Goal: Task Accomplishment & Management: Use online tool/utility

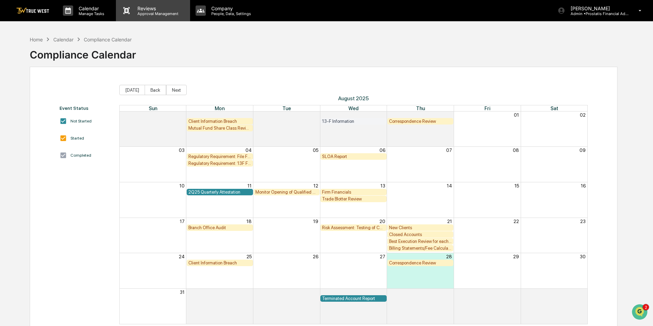
click at [144, 9] on p "Reviews" at bounding box center [157, 8] width 50 height 6
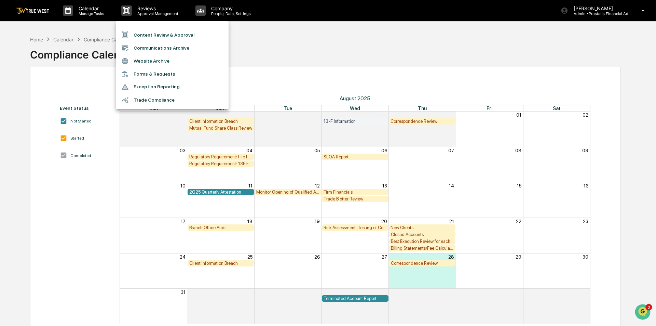
click at [145, 32] on li "Content Review & Approval" at bounding box center [172, 34] width 113 height 13
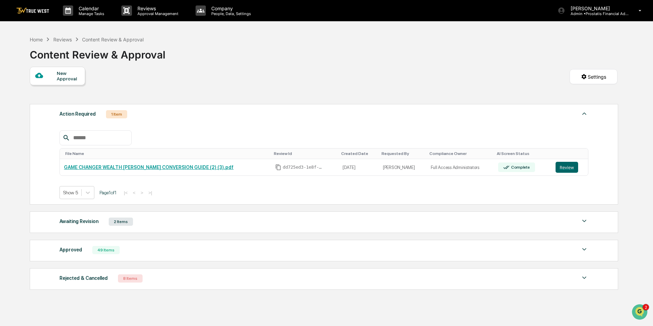
click at [147, 223] on div "Awaiting Revision 2 Items" at bounding box center [323, 222] width 529 height 10
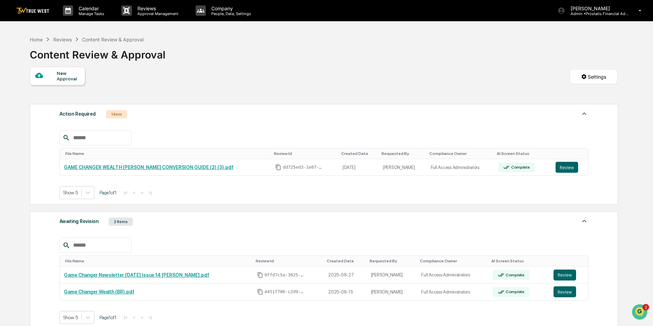
click at [103, 40] on div "Content Review & Approval" at bounding box center [113, 40] width 62 height 6
click at [638, 9] on icon at bounding box center [640, 11] width 12 height 6
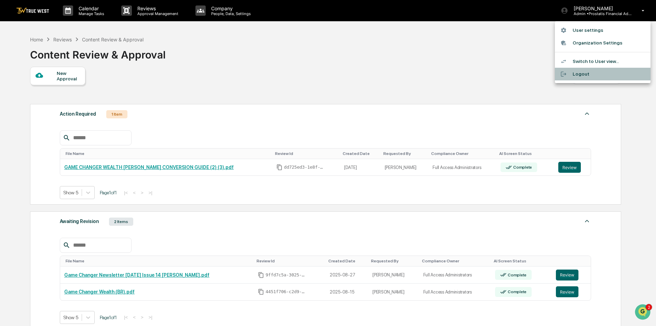
click at [584, 78] on li "Logout" at bounding box center [603, 74] width 96 height 13
